Goal: Find specific page/section: Find specific page/section

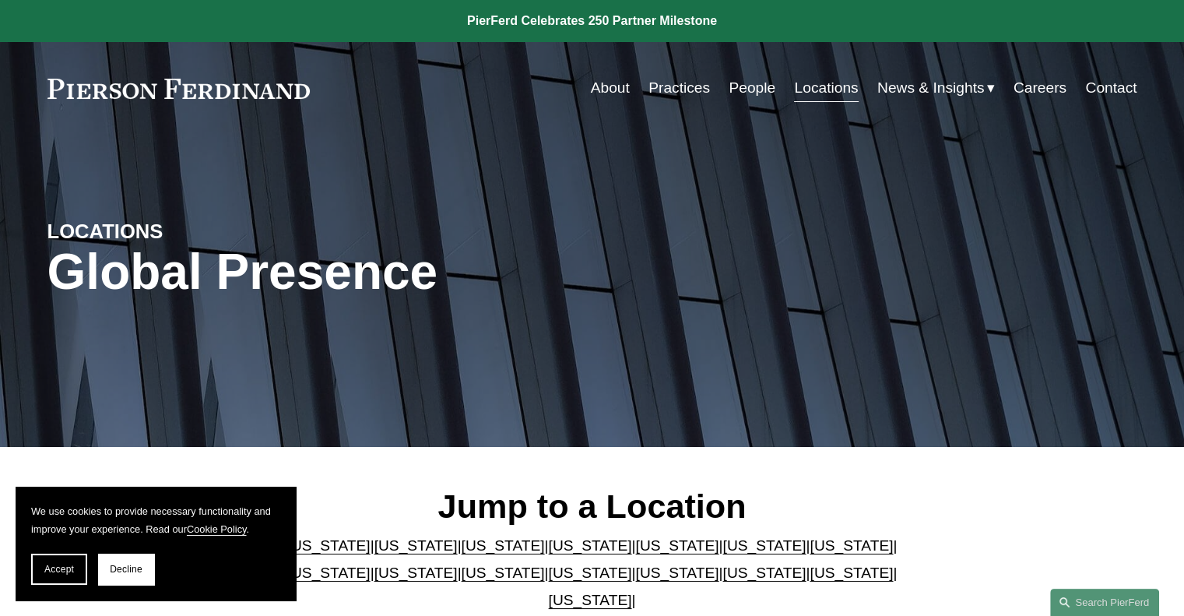
click at [1054, 491] on div "Jump to a Location Arizona | California | Colorado | Delaware | Florida | Georg…" at bounding box center [592, 563] width 1184 height 154
click at [742, 83] on link "People" at bounding box center [752, 88] width 47 height 30
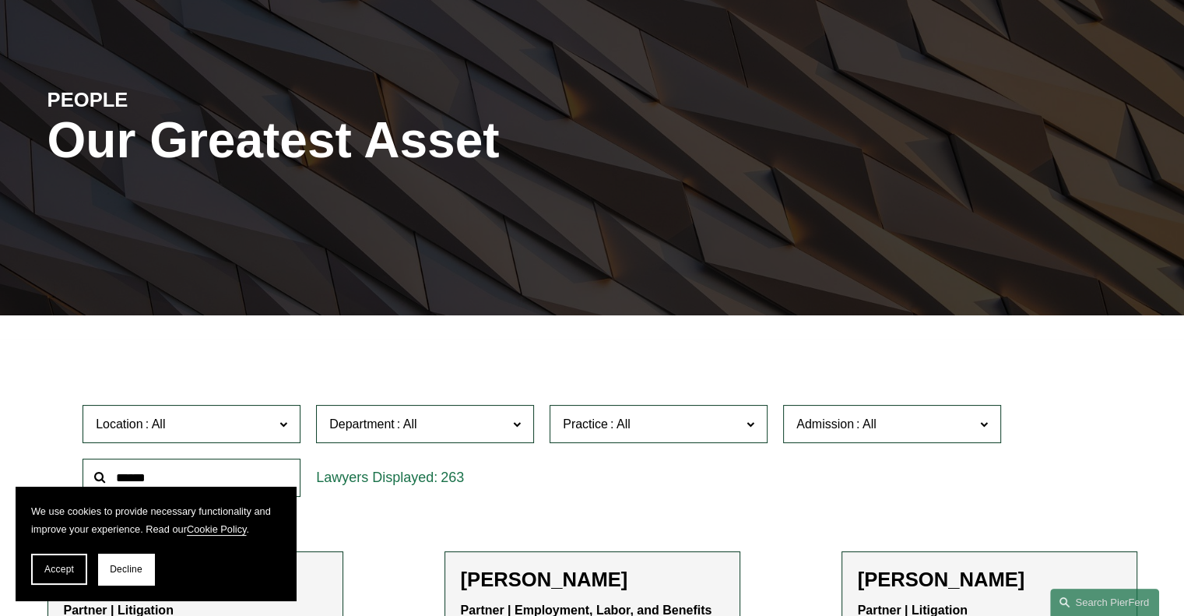
scroll to position [234, 0]
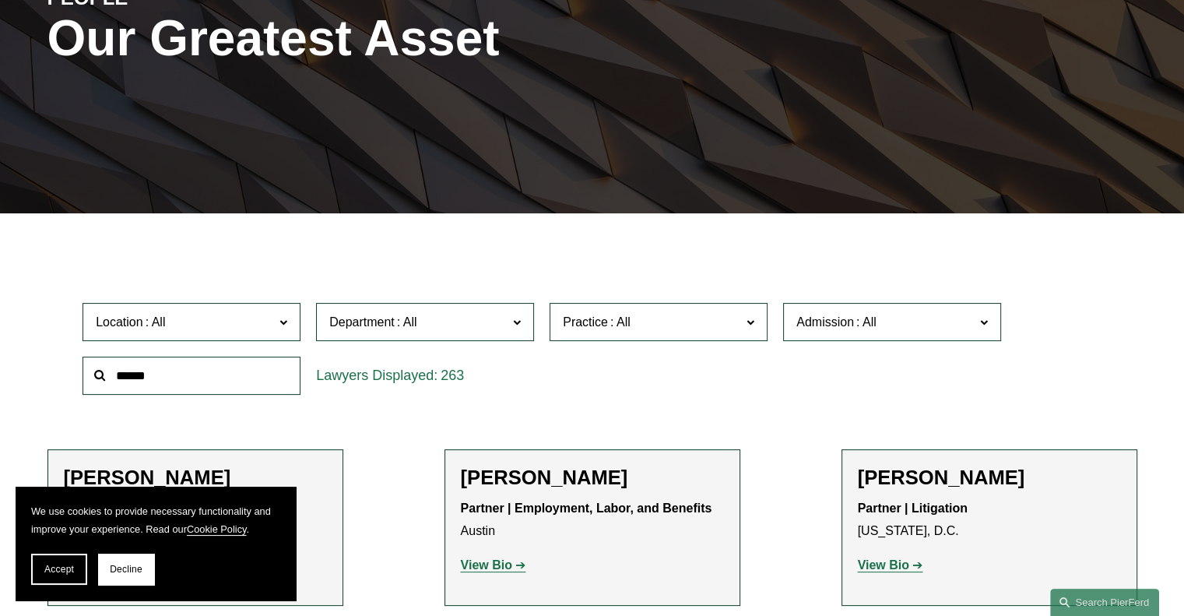
click at [516, 322] on span at bounding box center [517, 321] width 8 height 20
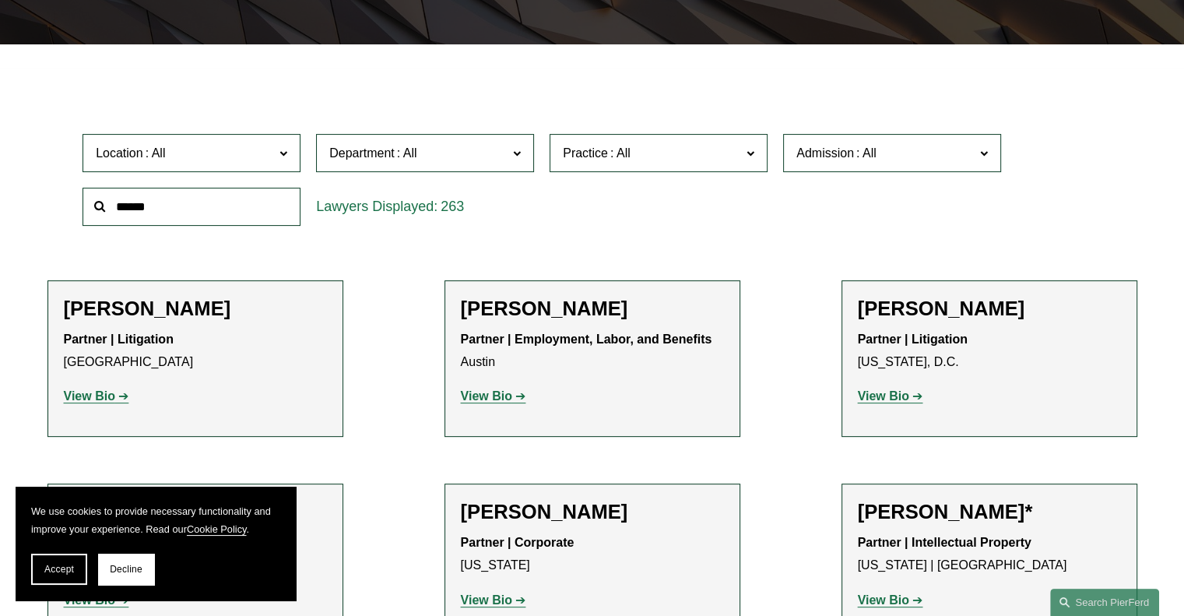
scroll to position [545, 0]
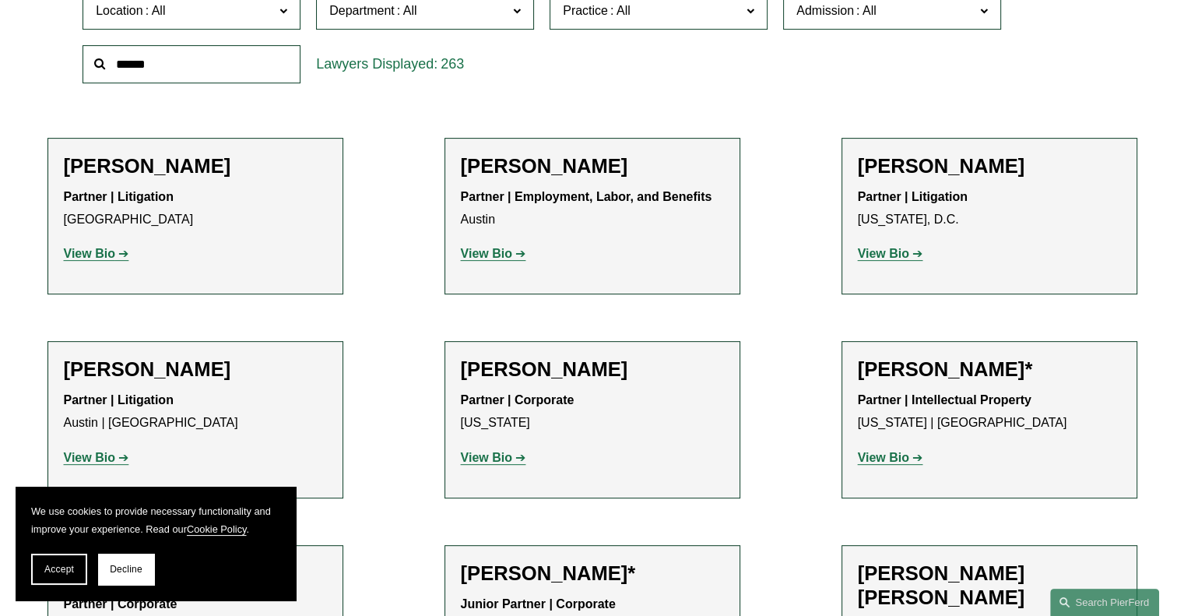
click at [0, 0] on link "Intellectual Property" at bounding box center [0, 0] width 0 height 0
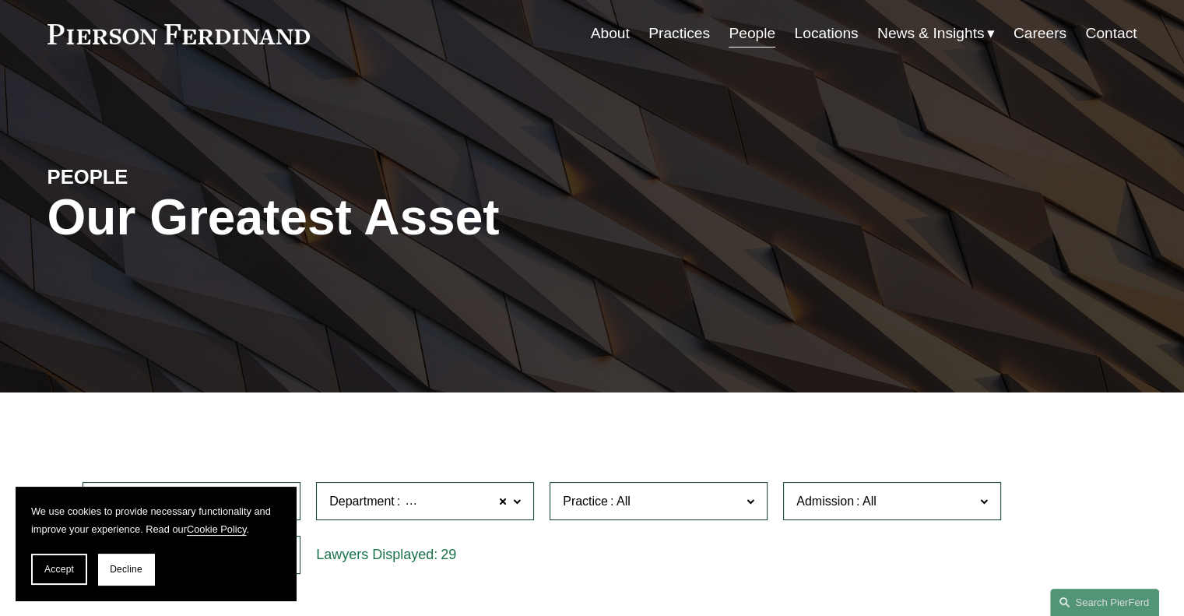
scroll to position [366, 0]
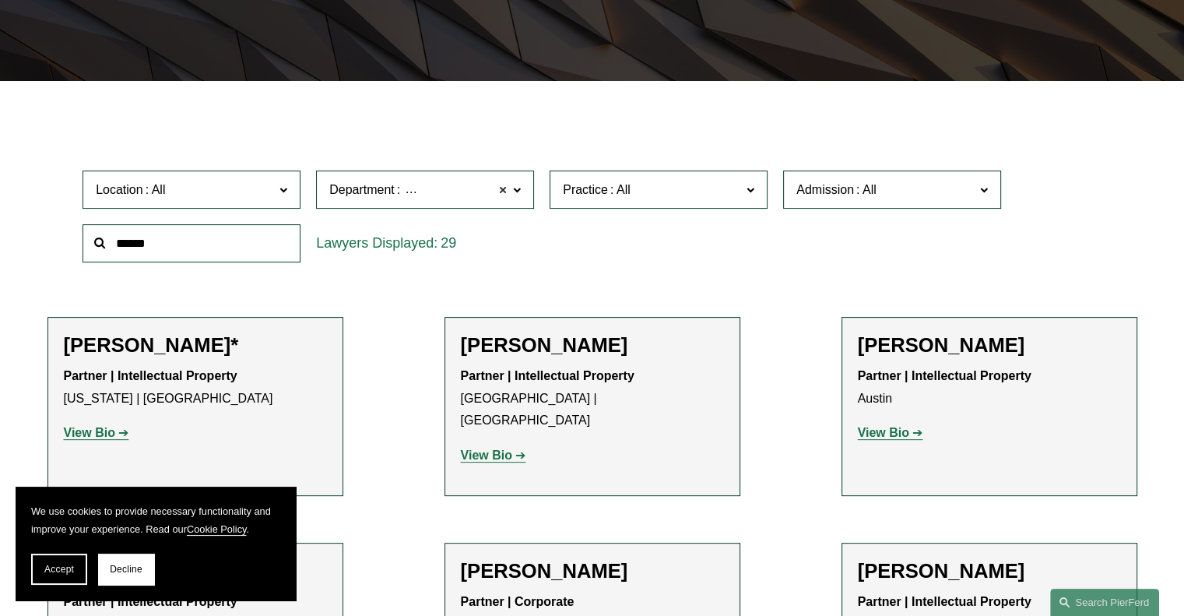
click at [507, 189] on span at bounding box center [502, 190] width 9 height 20
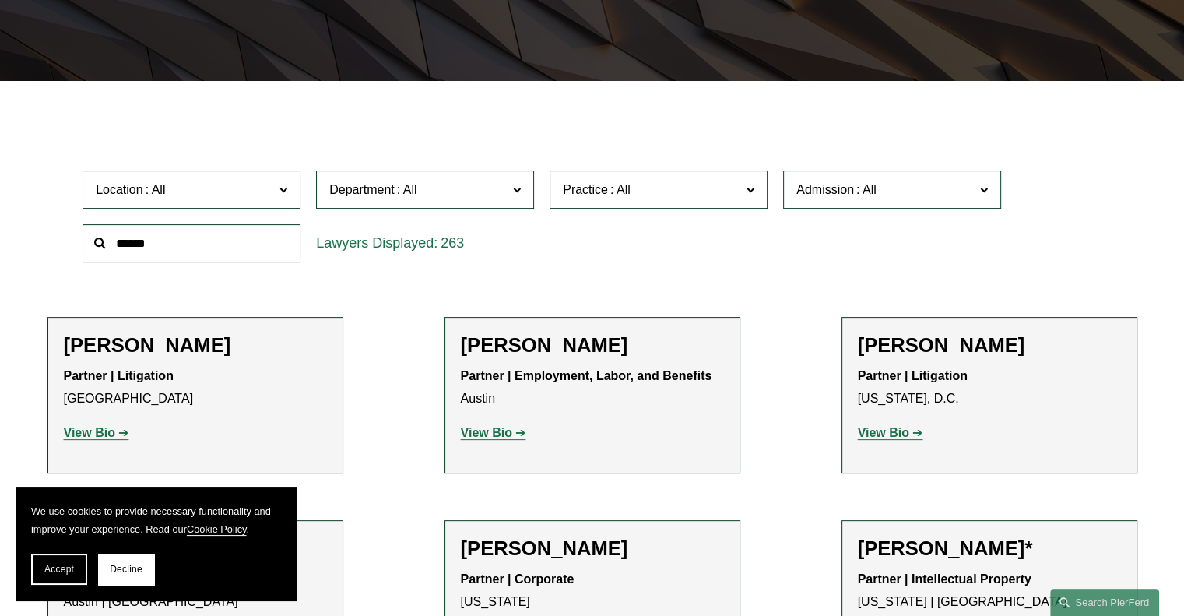
click at [517, 189] on span at bounding box center [517, 189] width 8 height 20
click at [0, 0] on link "Corporate" at bounding box center [0, 0] width 0 height 0
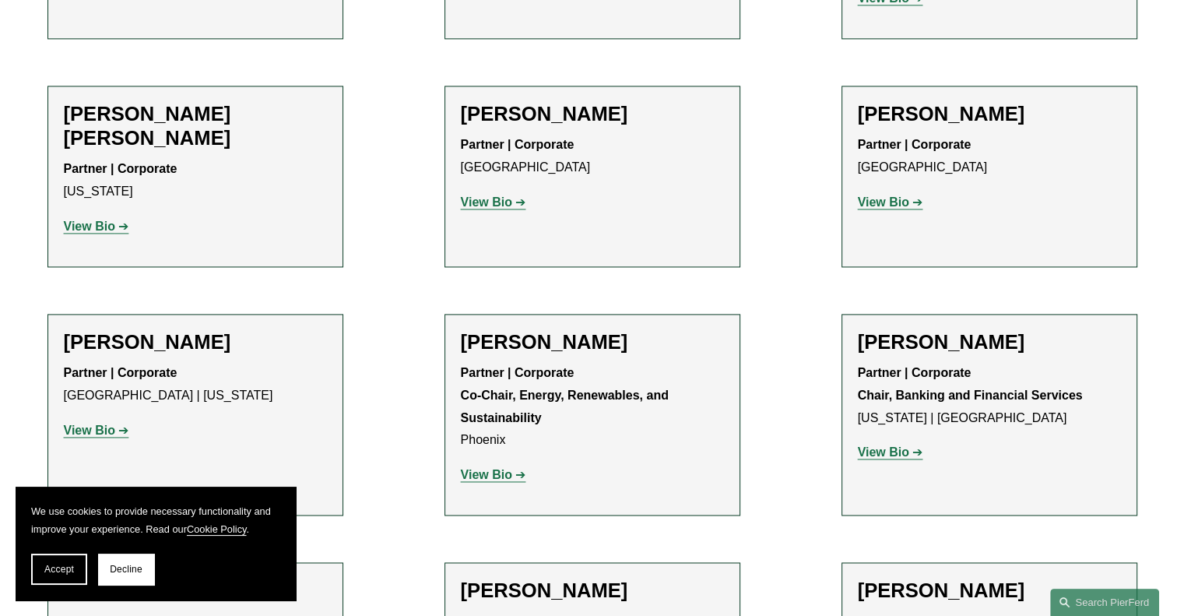
scroll to position [2313, 0]
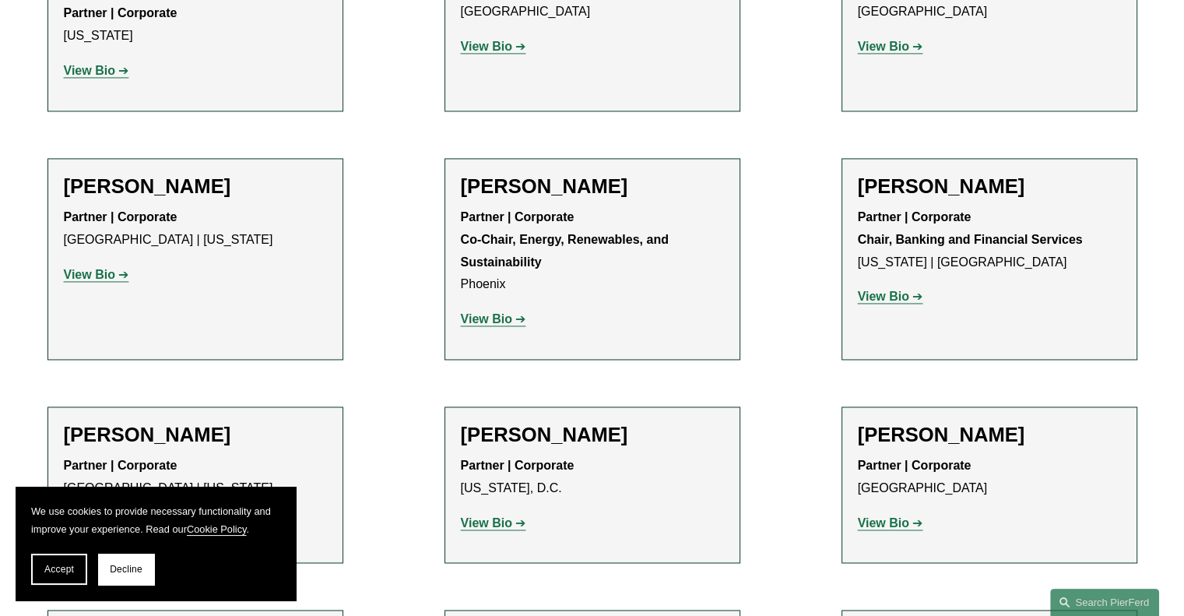
drag, startPoint x: 1131, startPoint y: 325, endPoint x: 885, endPoint y: 248, distance: 257.8
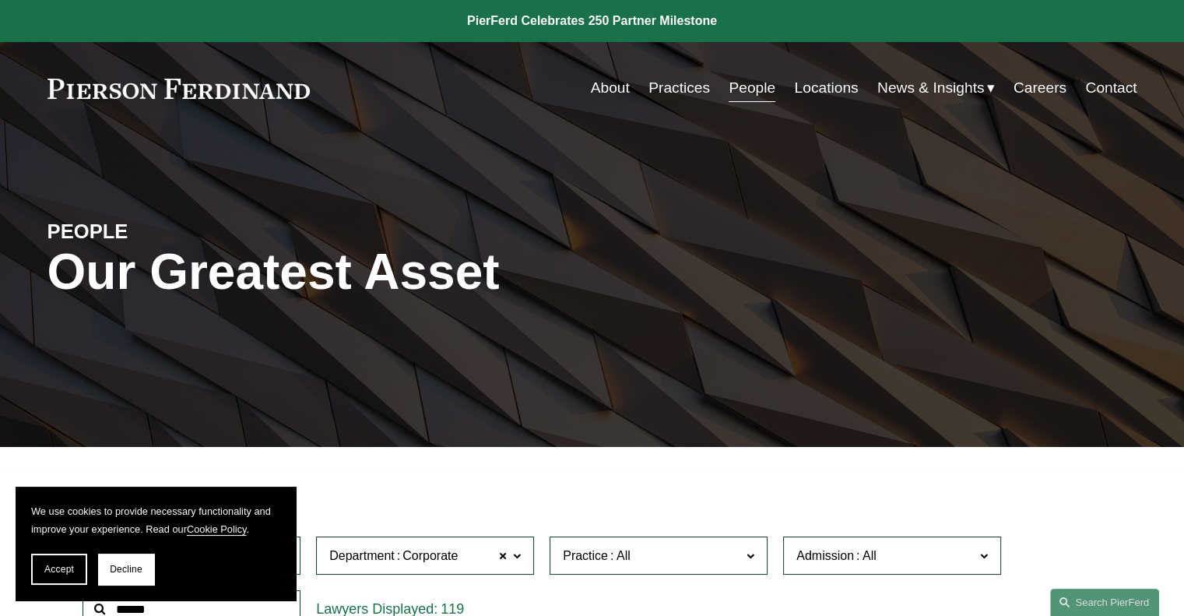
scroll to position [311, 0]
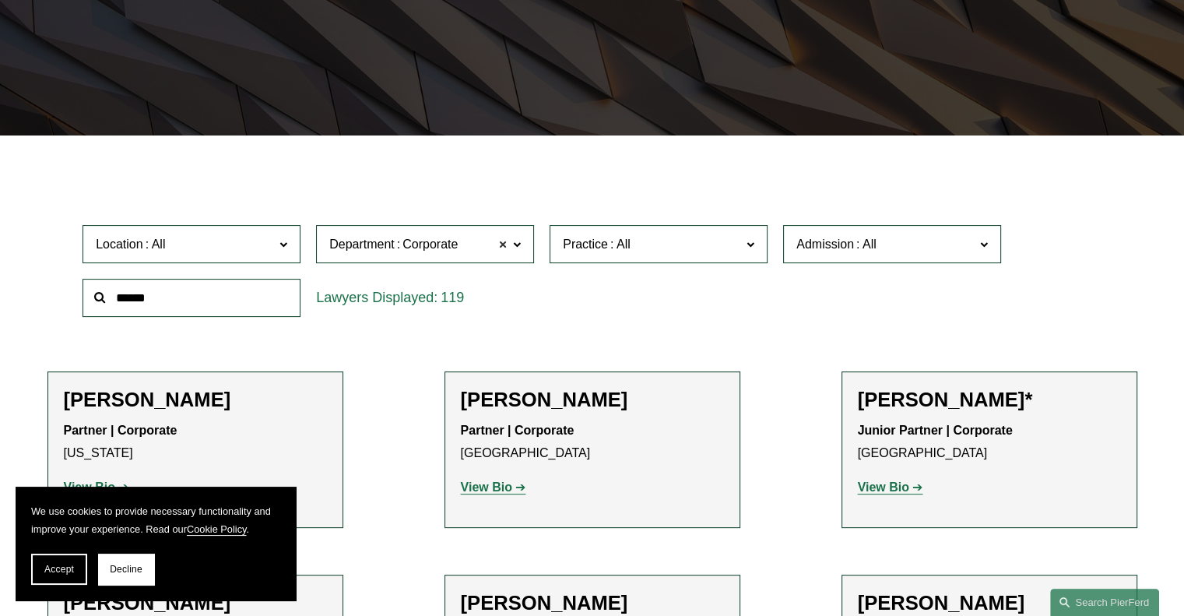
click at [499, 244] on span at bounding box center [502, 244] width 9 height 20
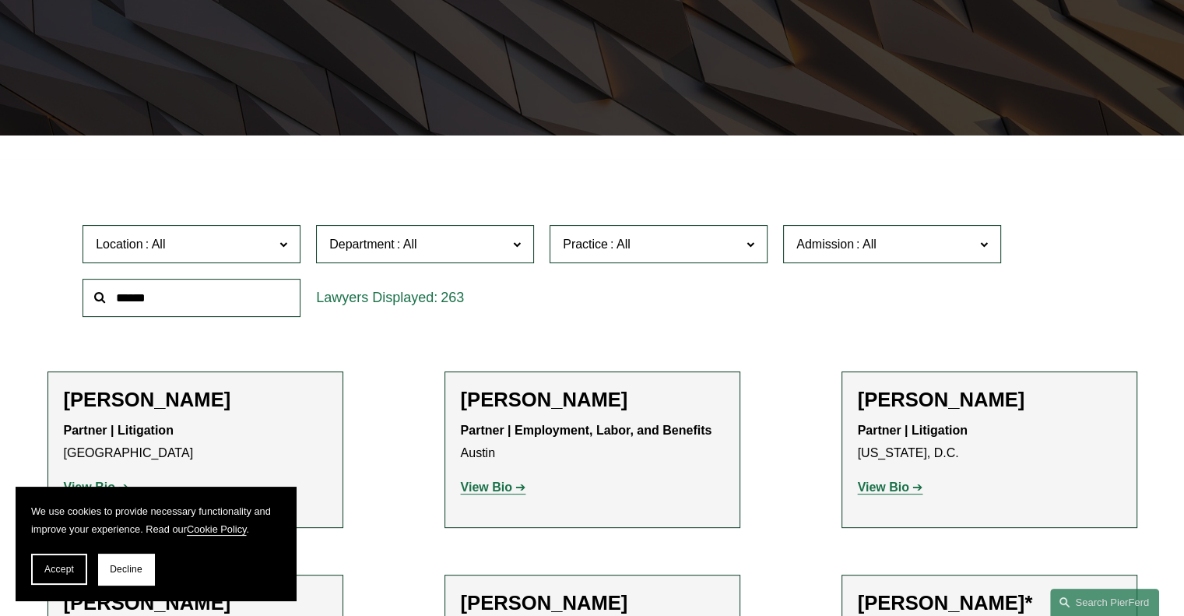
click at [514, 244] on span at bounding box center [517, 244] width 8 height 20
click at [0, 0] on link "Litigation" at bounding box center [0, 0] width 0 height 0
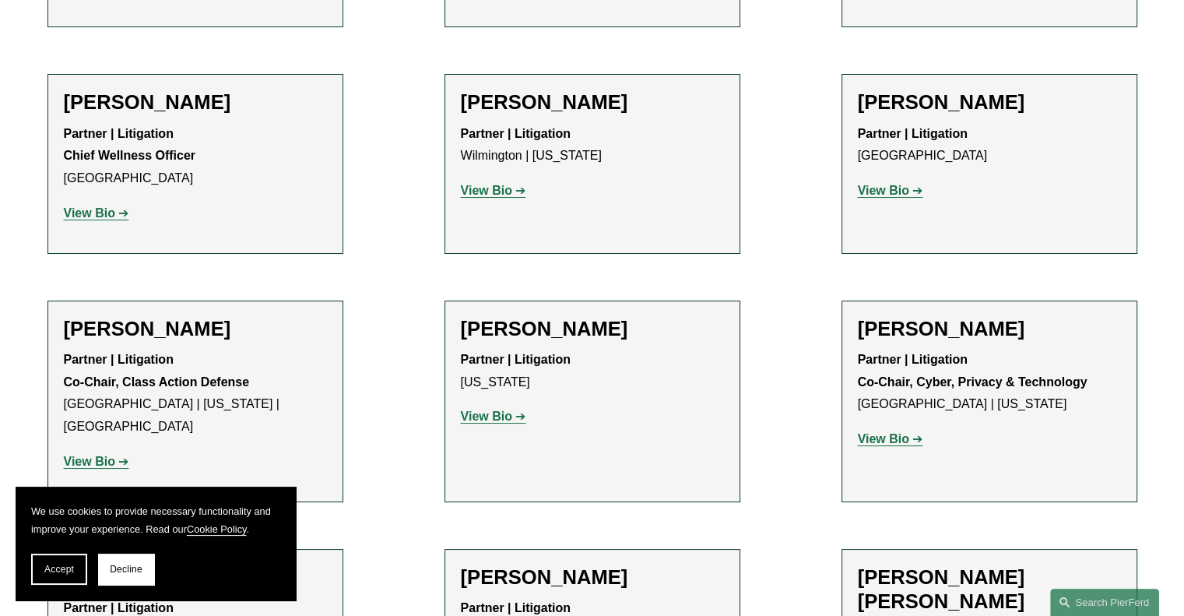
scroll to position [5995, 0]
